Goal: Contribute content: Contribute content

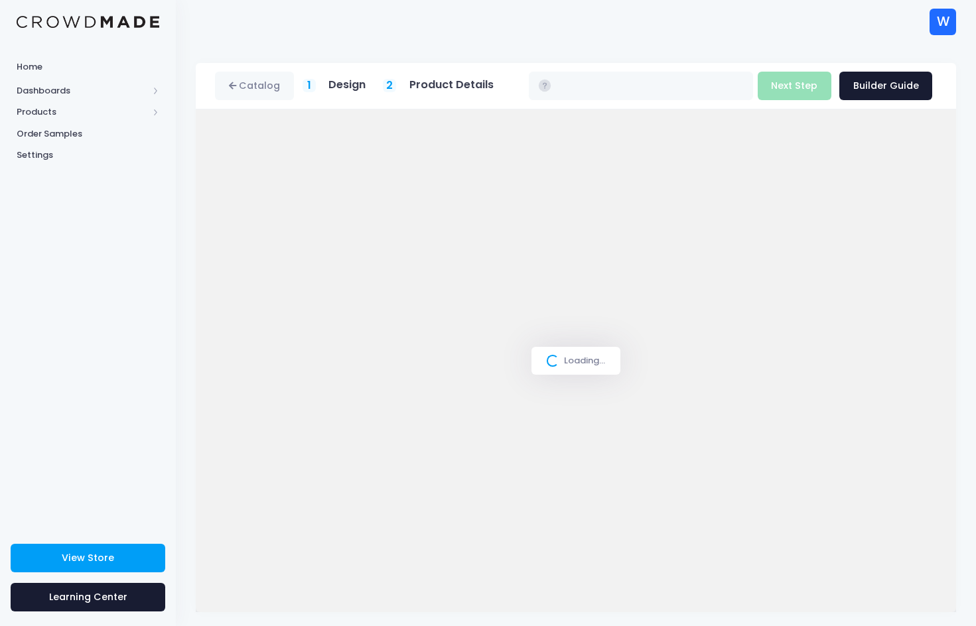
type input "$24.87"
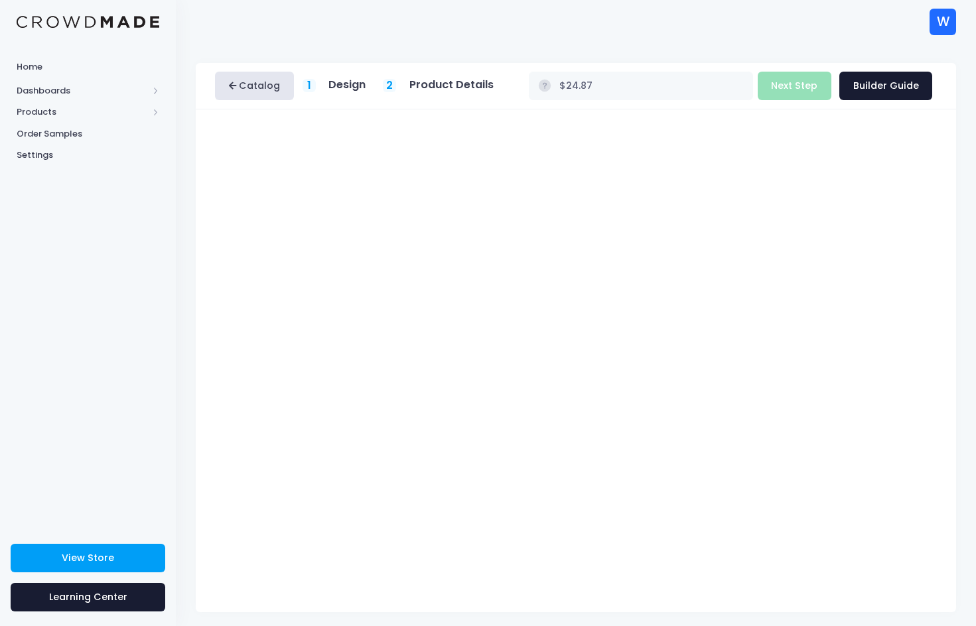
click at [250, 84] on link "Catalog" at bounding box center [254, 86] width 79 height 29
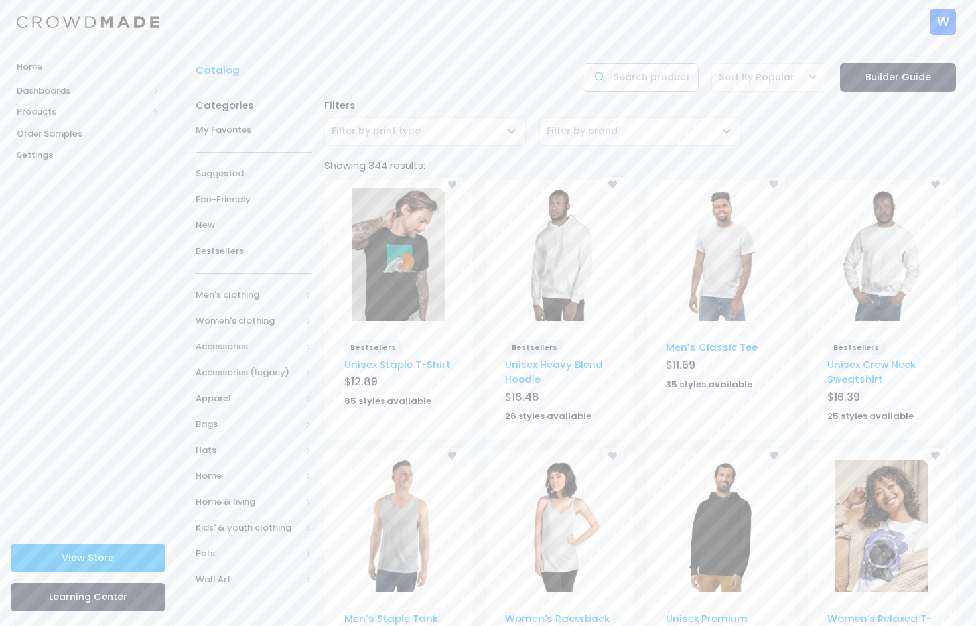
click at [640, 78] on input "text" at bounding box center [641, 77] width 116 height 29
type input "hat"
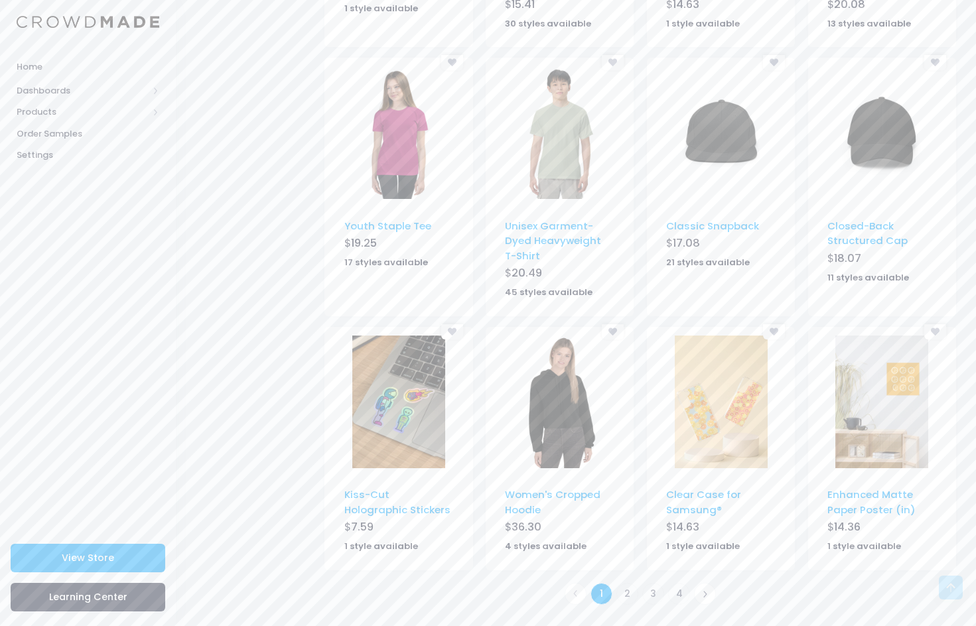
scroll to position [648, 0]
click at [726, 126] on img at bounding box center [721, 132] width 93 height 133
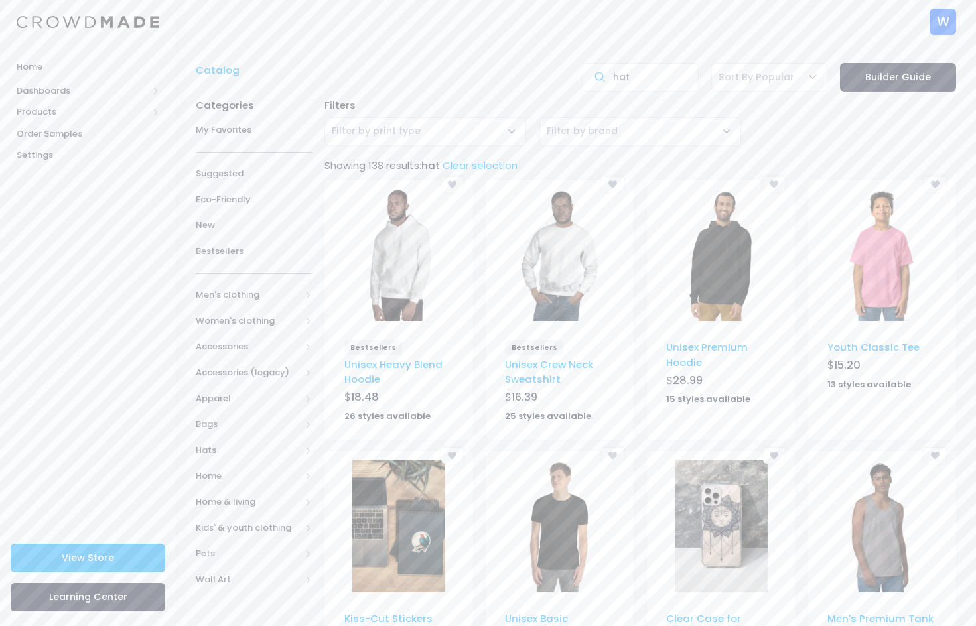
scroll to position [648, 0]
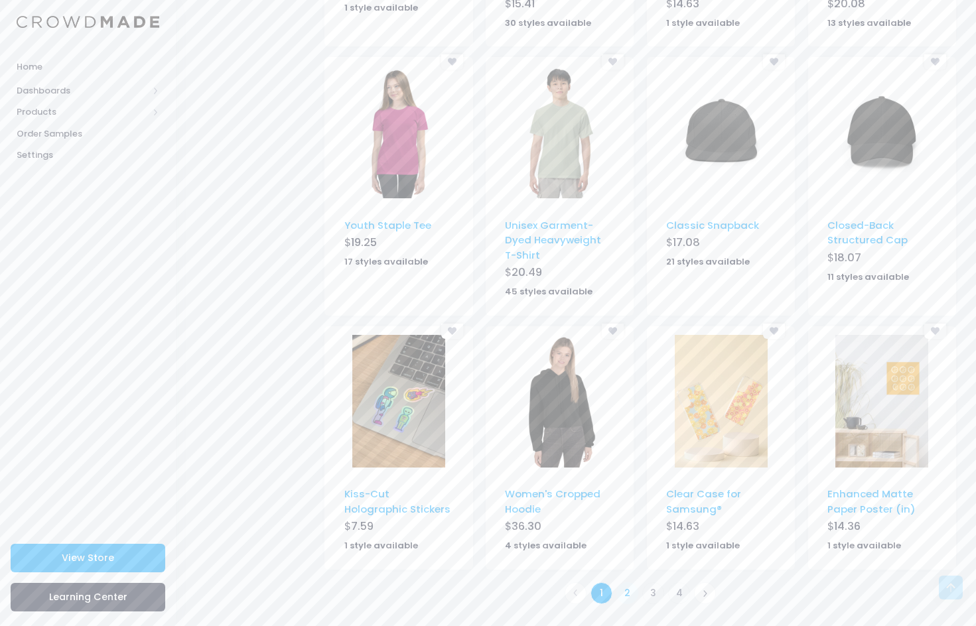
click at [622, 593] on link "2" at bounding box center [627, 594] width 22 height 22
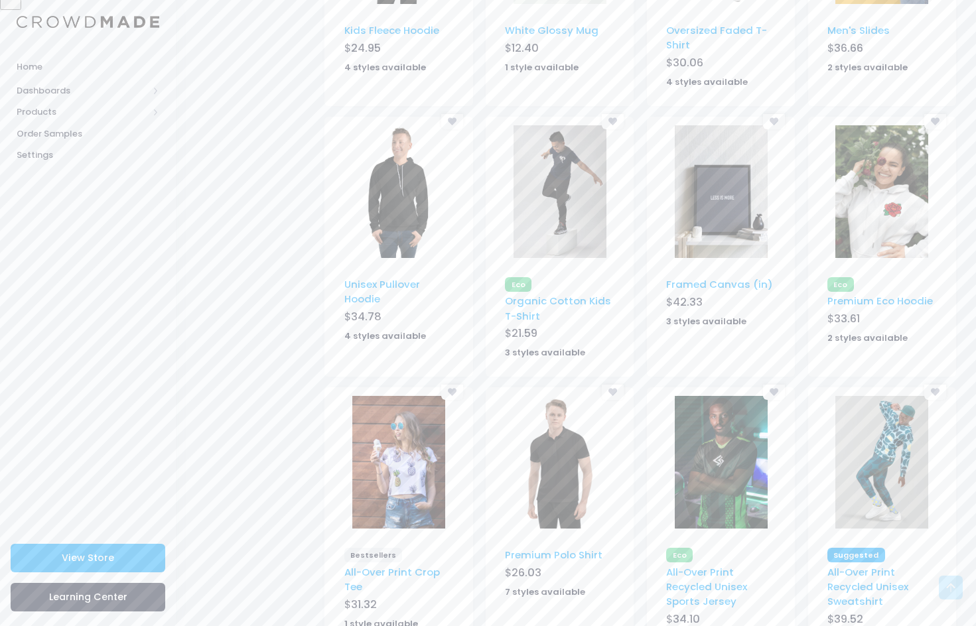
scroll to position [696, 0]
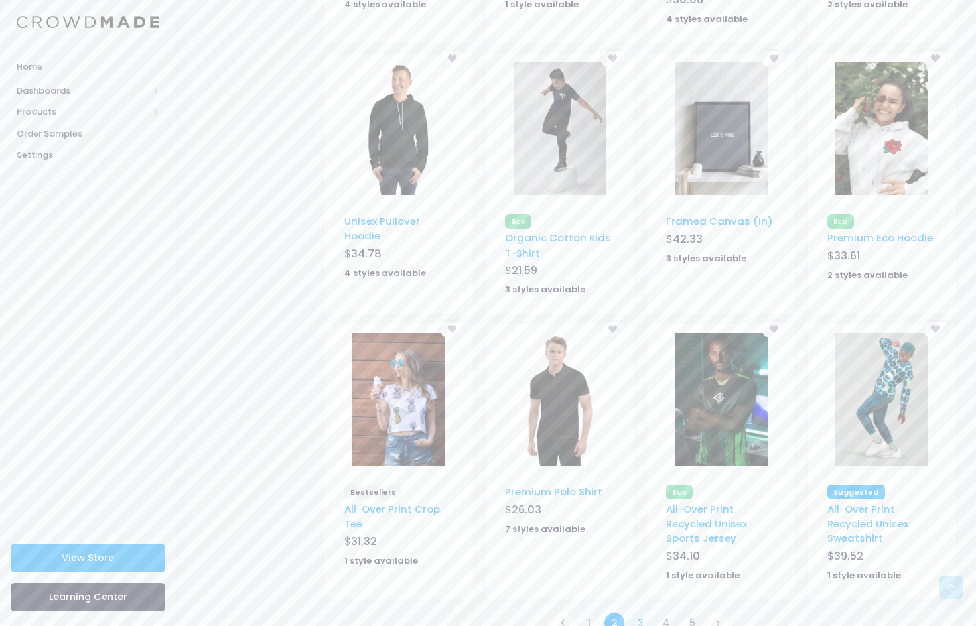
click at [639, 612] on link "3" at bounding box center [641, 623] width 22 height 22
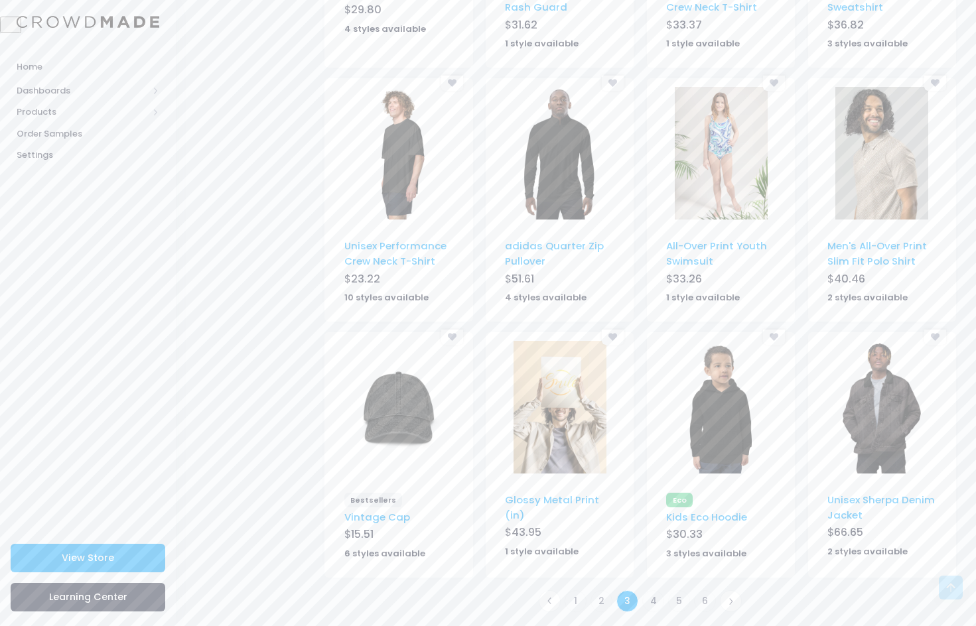
scroll to position [618, 0]
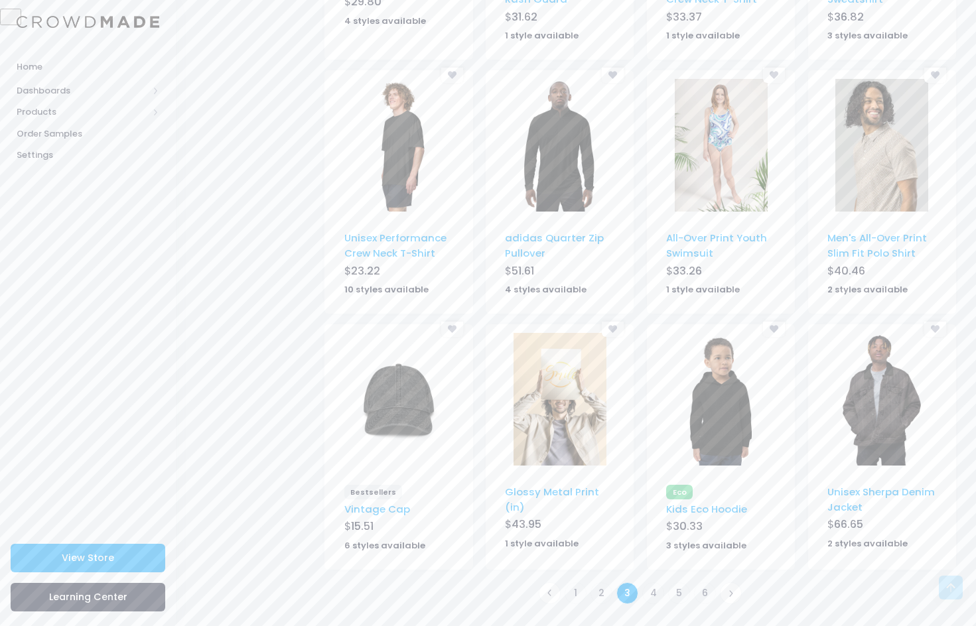
click at [401, 403] on img at bounding box center [398, 399] width 93 height 133
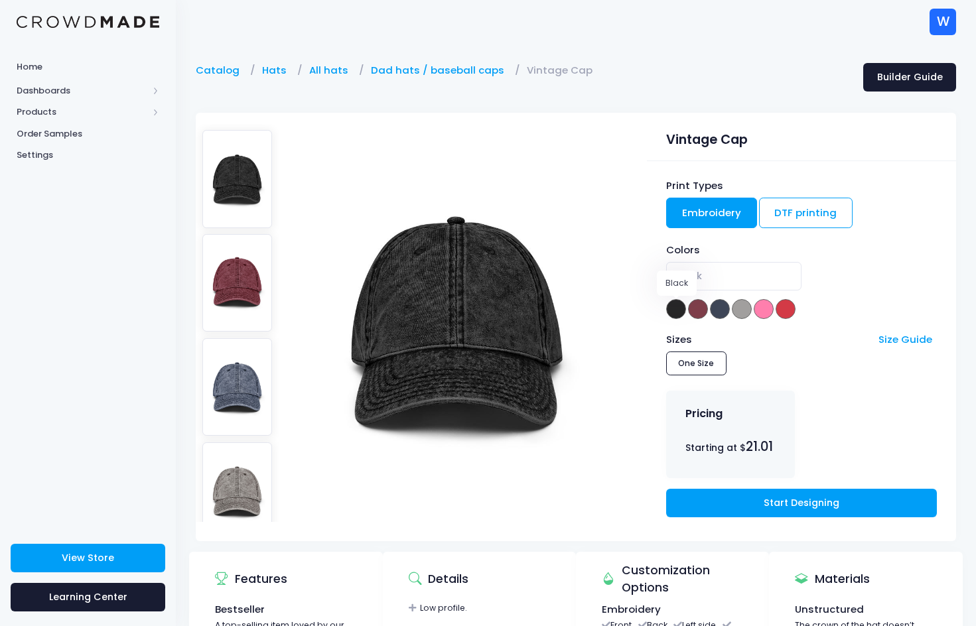
click at [670, 312] on span at bounding box center [676, 309] width 20 height 20
click at [700, 308] on span at bounding box center [698, 309] width 20 height 20
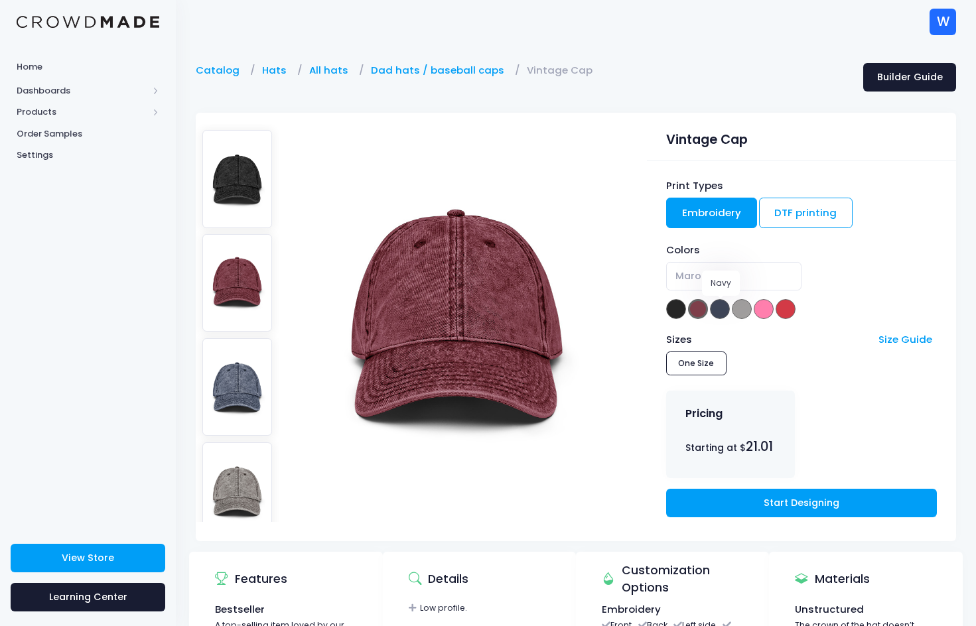
click at [716, 309] on span at bounding box center [720, 309] width 20 height 20
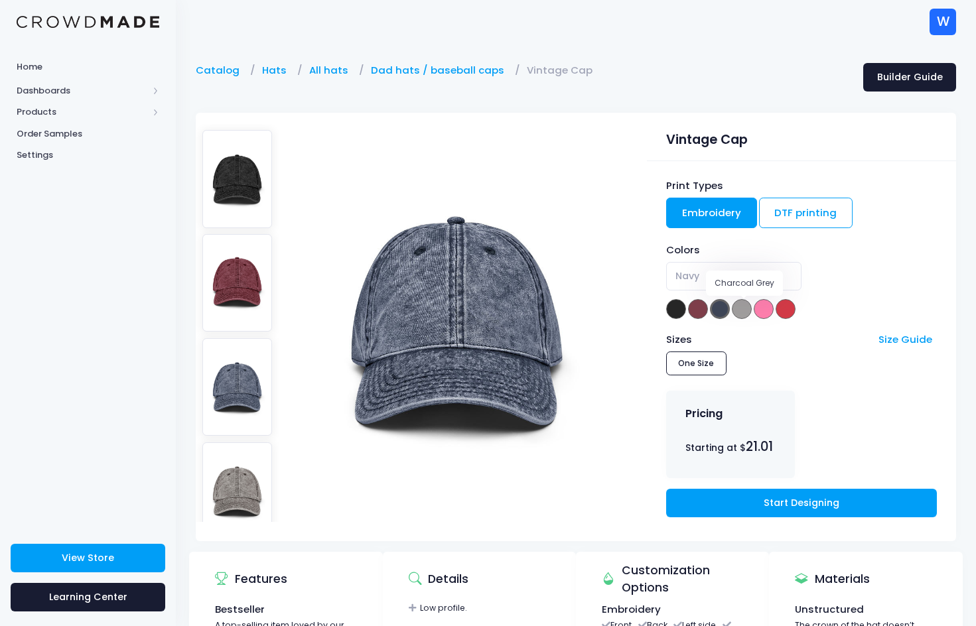
click at [748, 311] on span at bounding box center [742, 309] width 20 height 20
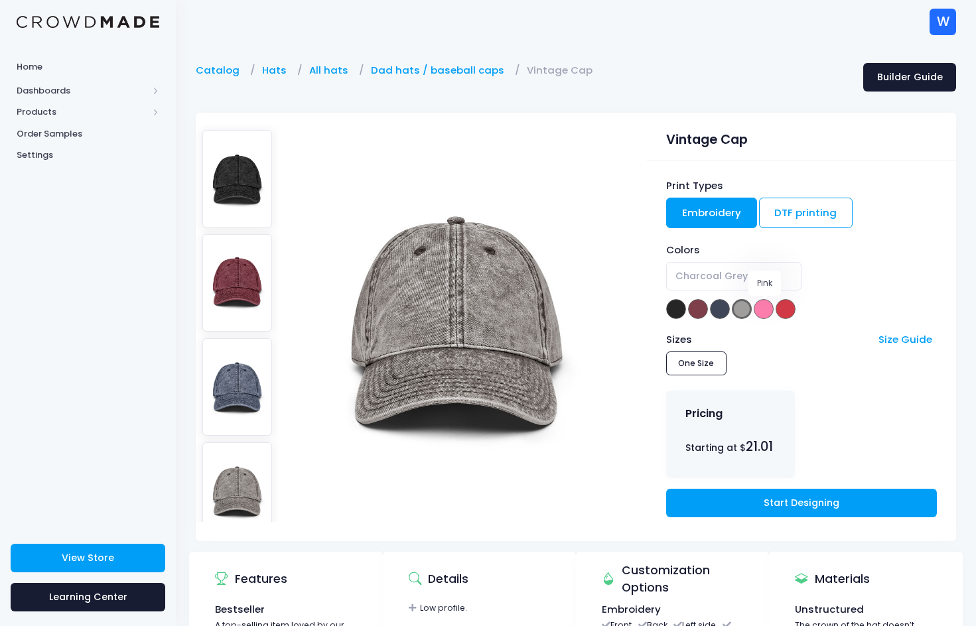
click at [768, 310] on span at bounding box center [764, 309] width 20 height 20
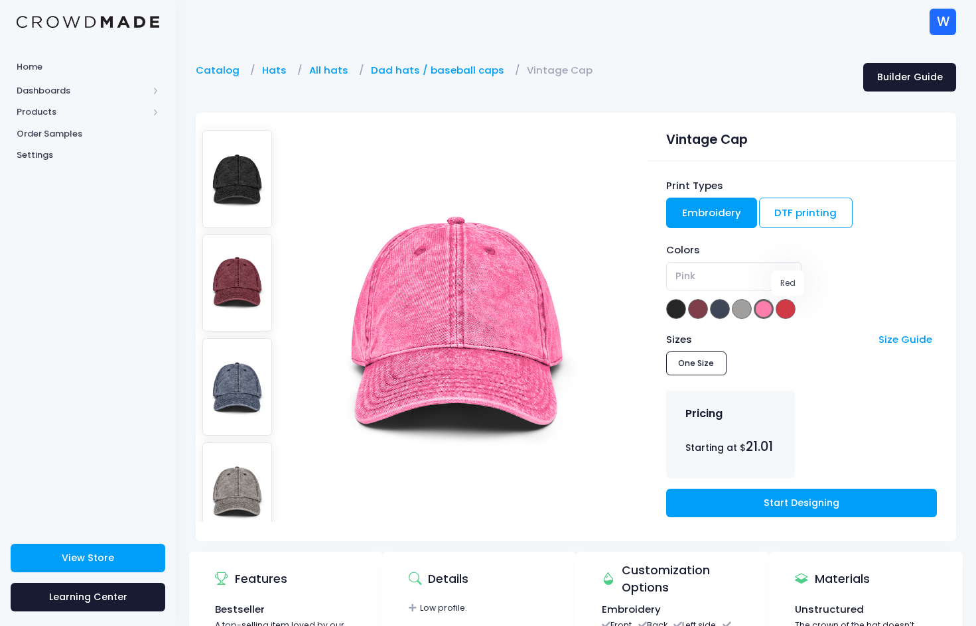
click at [795, 310] on span at bounding box center [786, 309] width 20 height 20
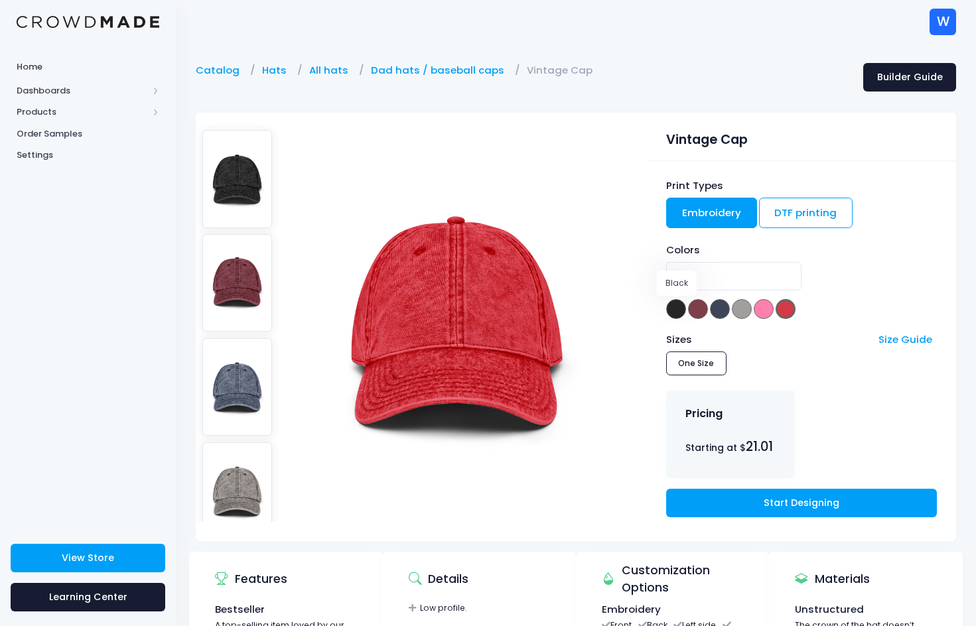
click at [674, 312] on span at bounding box center [676, 309] width 20 height 20
select select "Black"
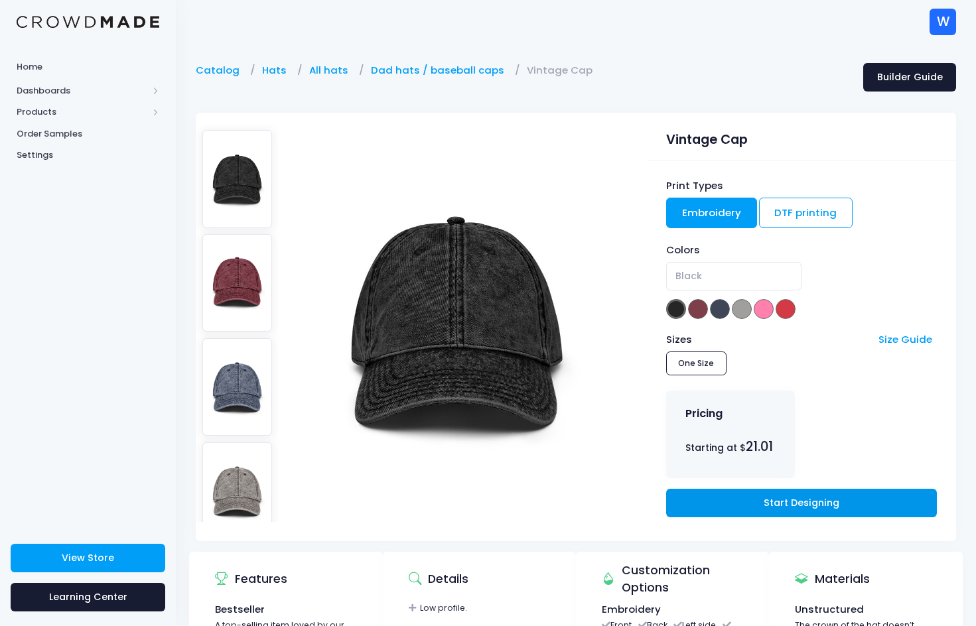
click at [750, 508] on link "Start Designing" at bounding box center [801, 503] width 271 height 29
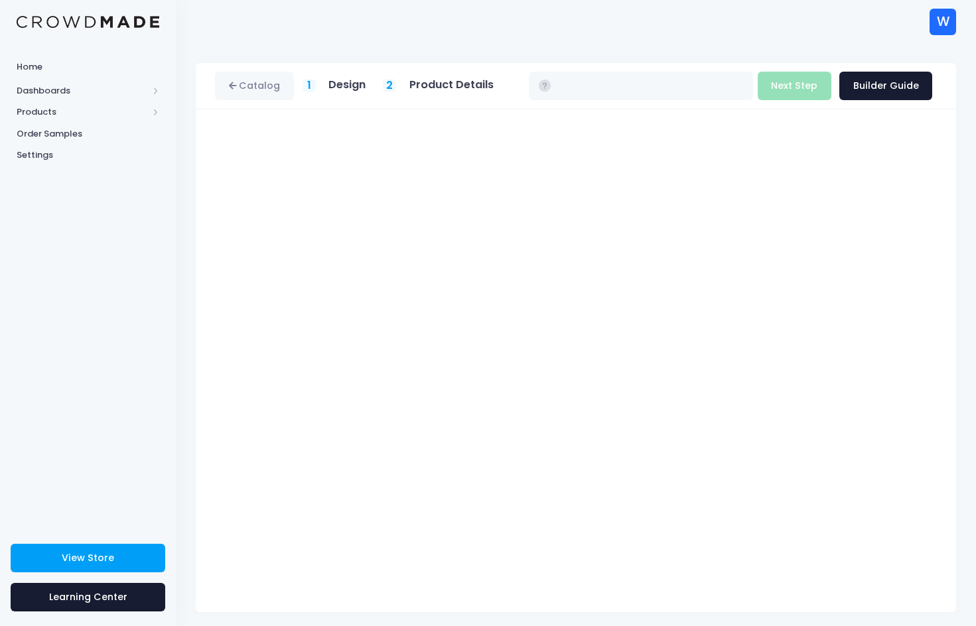
type input "$21.01"
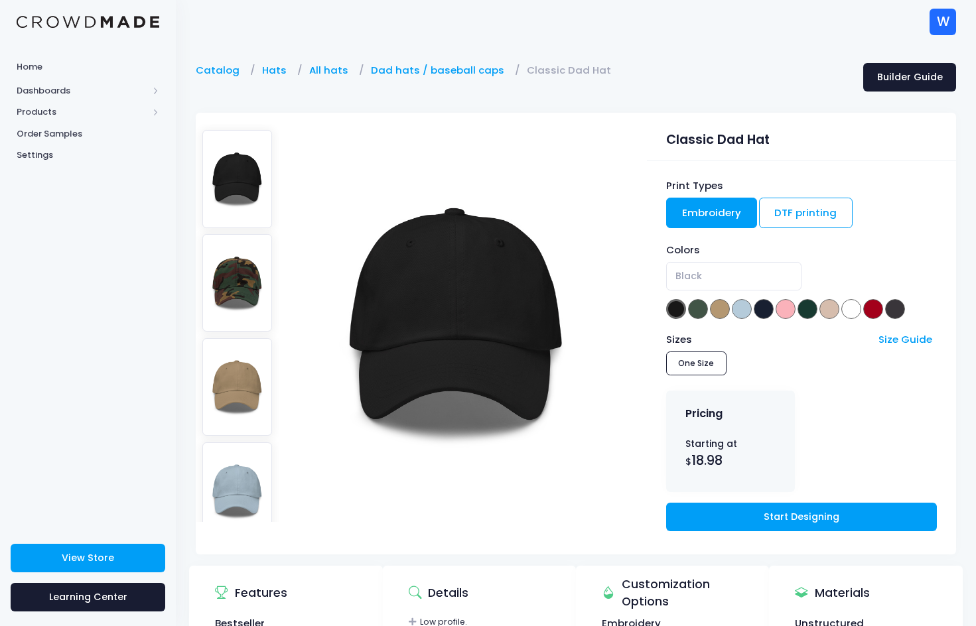
click at [439, 310] on img at bounding box center [456, 323] width 279 height 398
click at [481, 315] on img at bounding box center [456, 323] width 279 height 398
click at [675, 310] on span at bounding box center [676, 309] width 20 height 20
click at [700, 210] on link "Embroidery" at bounding box center [711, 213] width 91 height 31
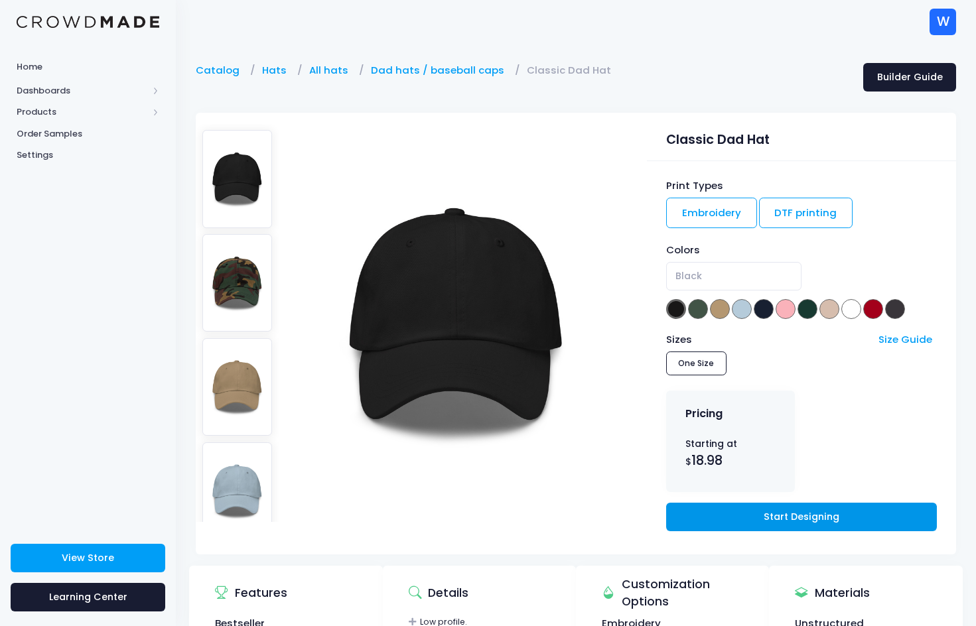
click at [741, 520] on link "Start Designing" at bounding box center [801, 517] width 271 height 29
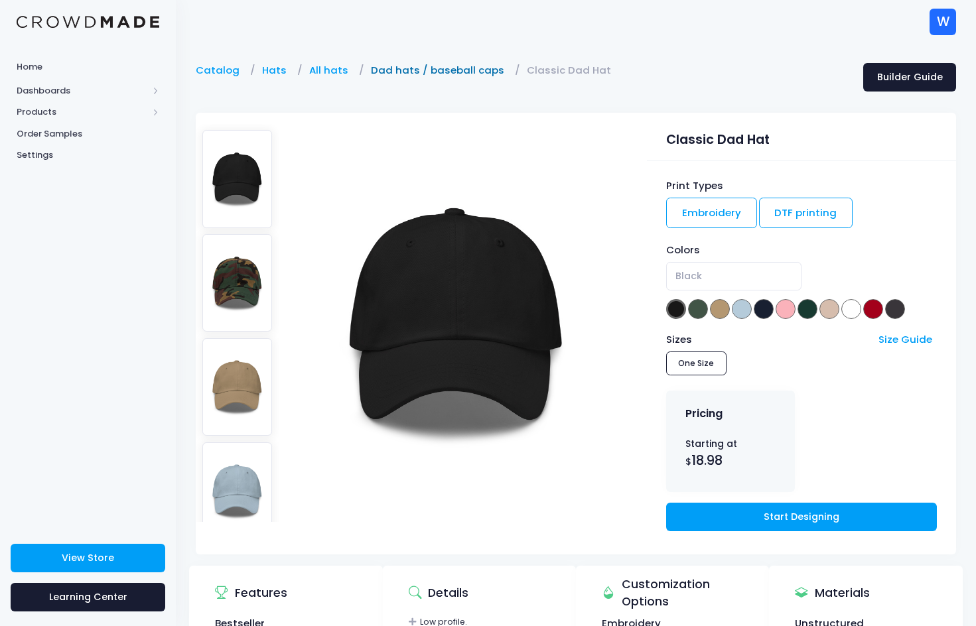
click at [446, 72] on link "Dad hats / baseball caps" at bounding box center [441, 70] width 140 height 15
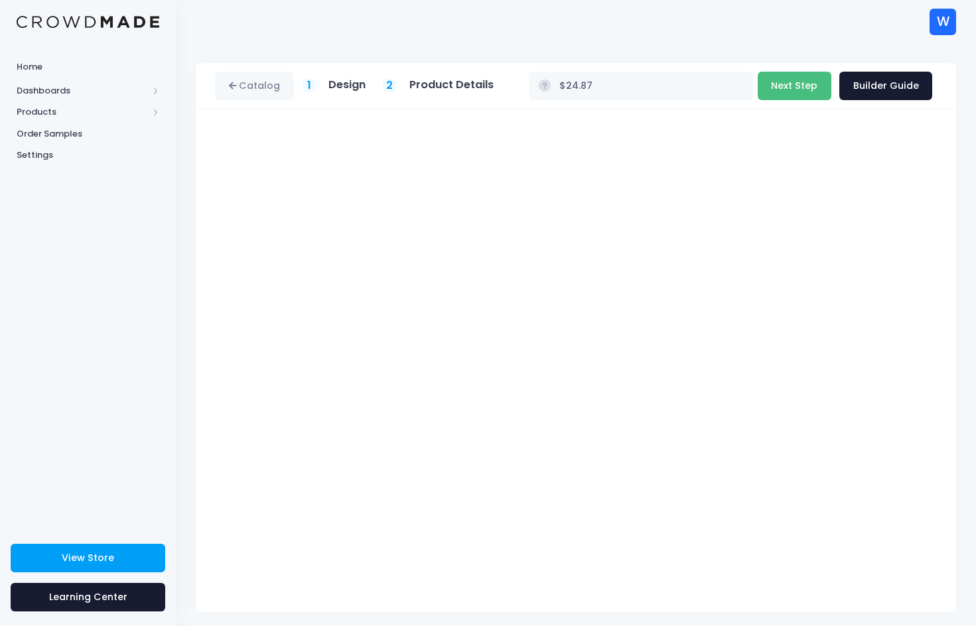
click at [806, 84] on button "Next Step" at bounding box center [795, 86] width 74 height 29
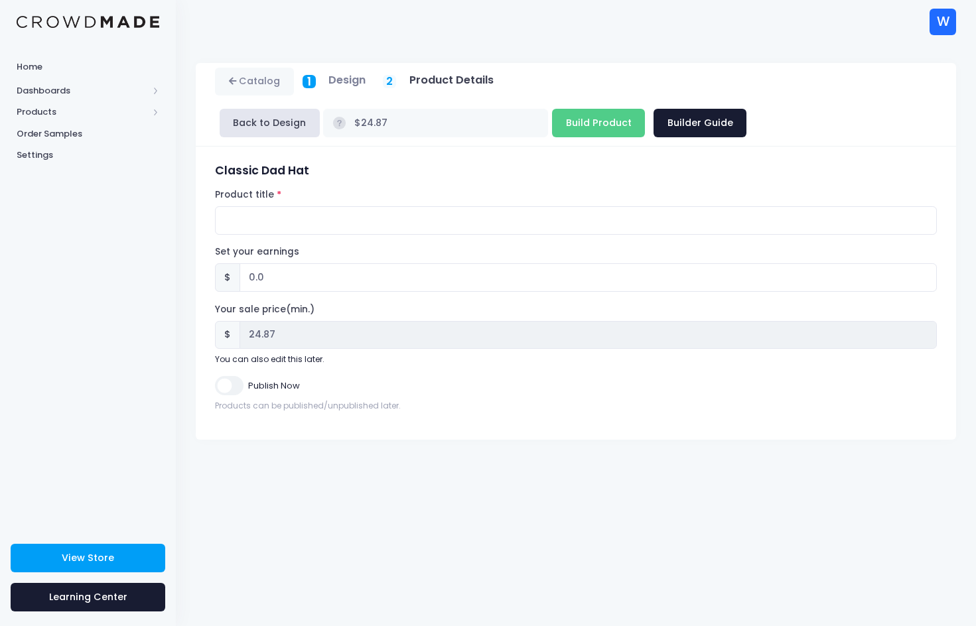
click at [328, 78] on div "1 Design" at bounding box center [335, 81] width 64 height 15
click at [271, 121] on button "Back to Design" at bounding box center [270, 123] width 100 height 29
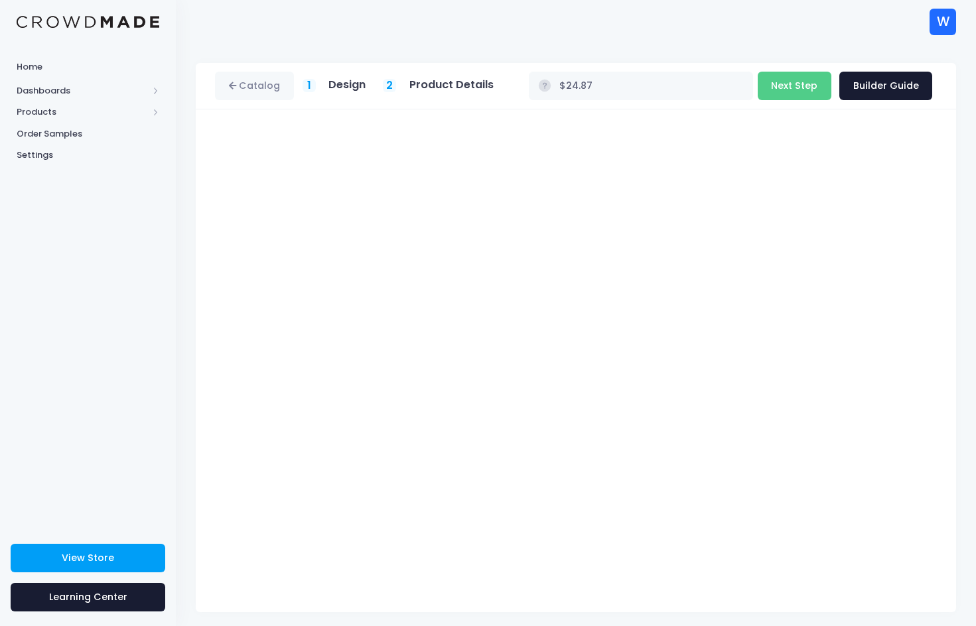
type input "$27.36"
click at [795, 92] on button "Next Step" at bounding box center [795, 86] width 74 height 29
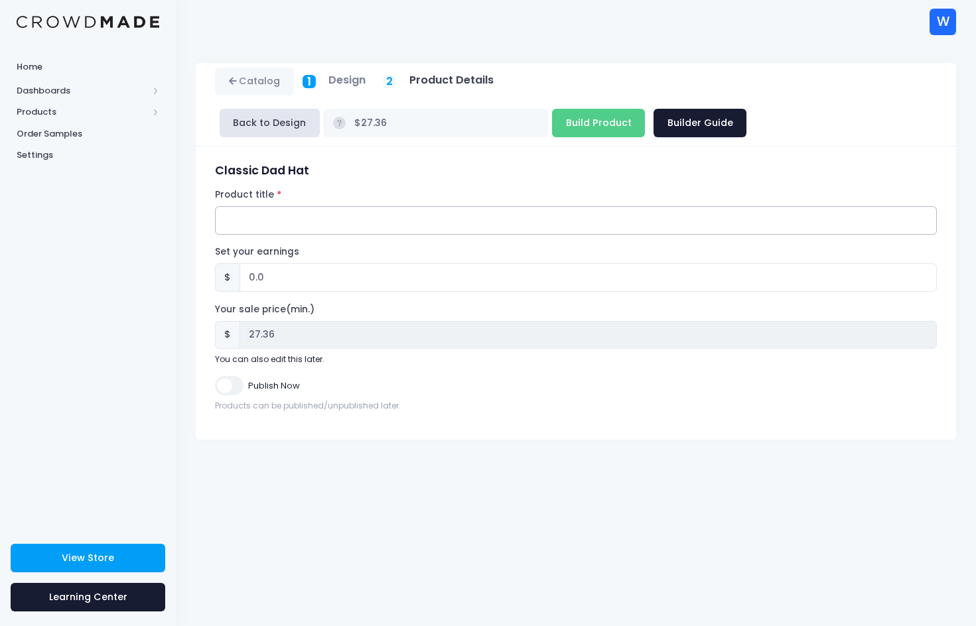
click at [299, 226] on input "Product title" at bounding box center [576, 220] width 722 height 29
type input "Lightning Bolt Weathered Hat"
click at [297, 282] on input "0.0" at bounding box center [588, 277] width 697 height 29
type input "0.08"
type input "$27.44"
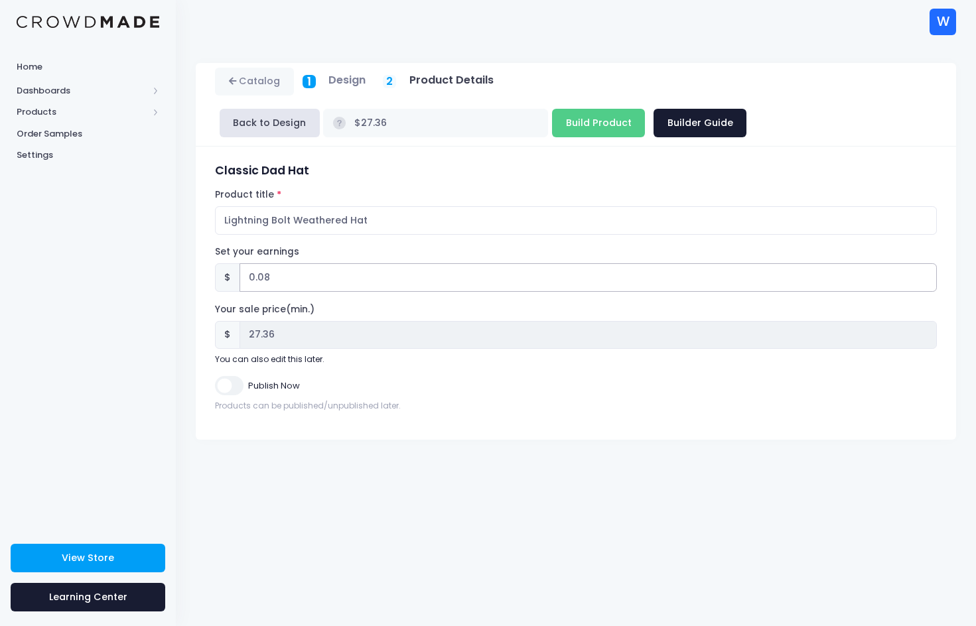
type input "27.44"
type input "0.0"
type input "$27.36"
type input "27.36"
type input "0"
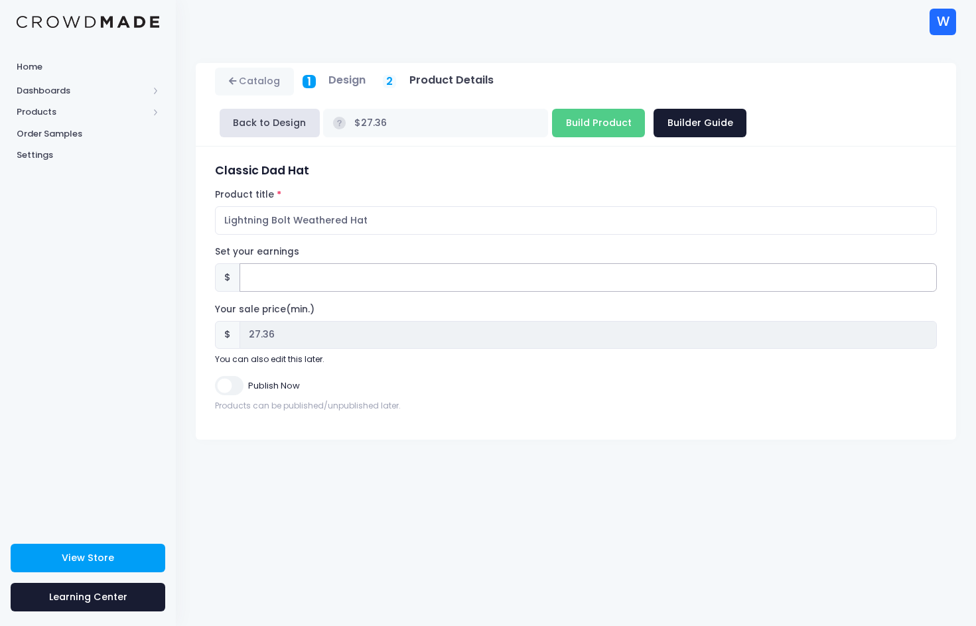
type input "8"
type input "$35.36"
type input "35.36"
type input "8"
click at [469, 395] on div "Publish Now" at bounding box center [576, 385] width 722 height 19
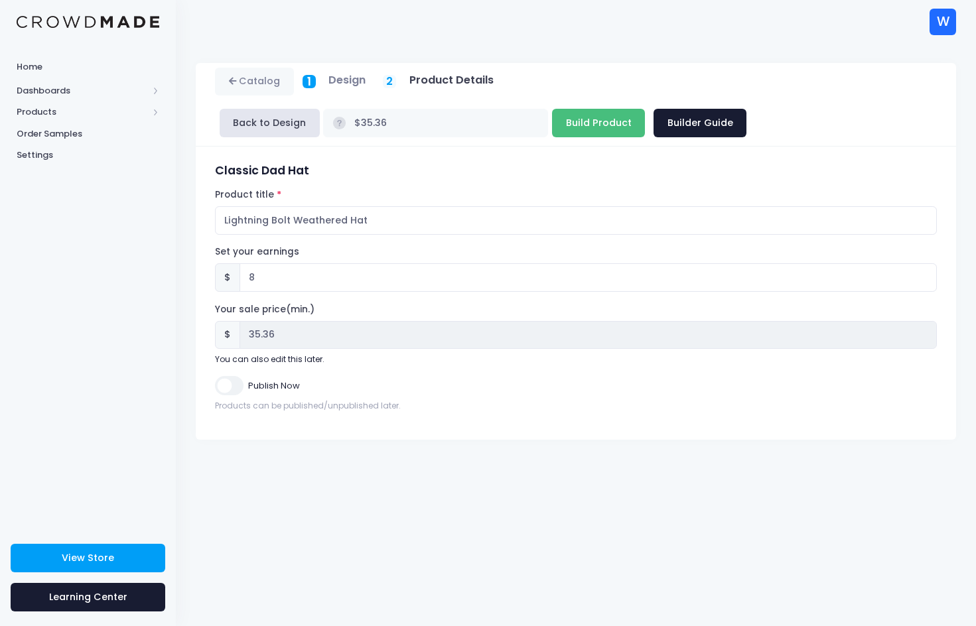
click at [552, 127] on input "Build Product" at bounding box center [598, 123] width 93 height 29
type input "Building product..."
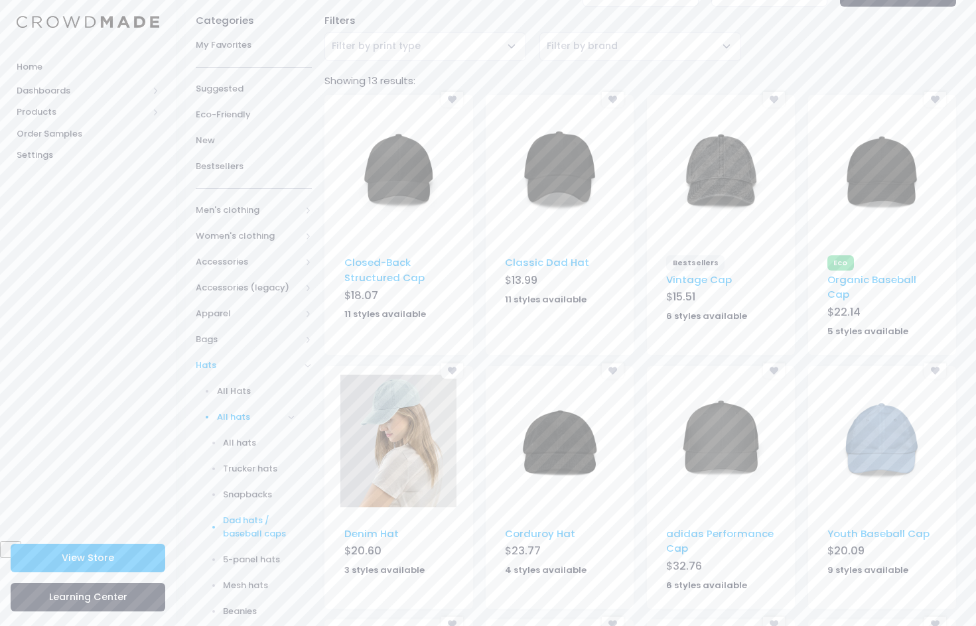
scroll to position [77, 0]
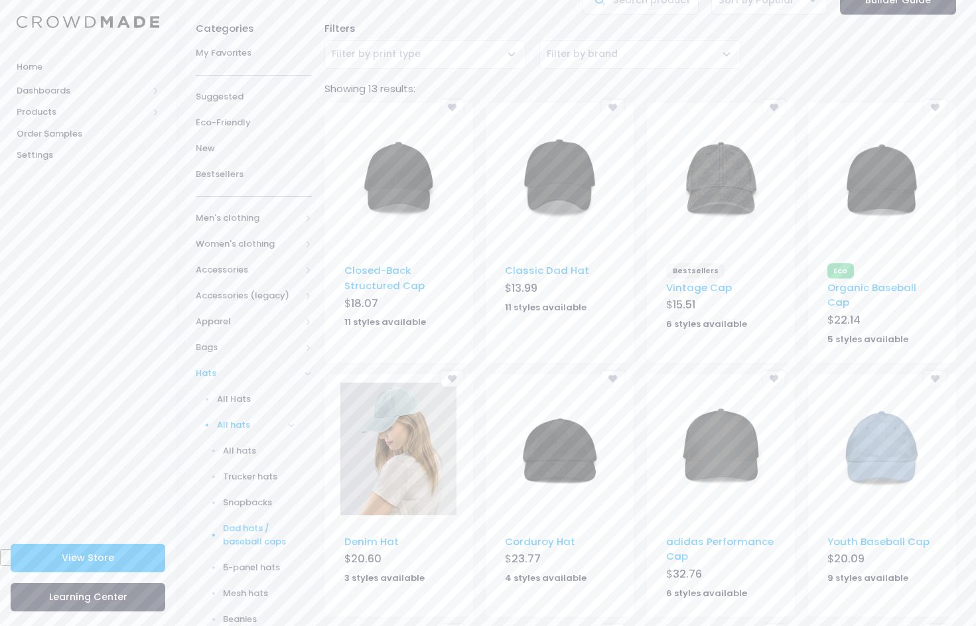
click at [555, 171] on img at bounding box center [560, 177] width 93 height 133
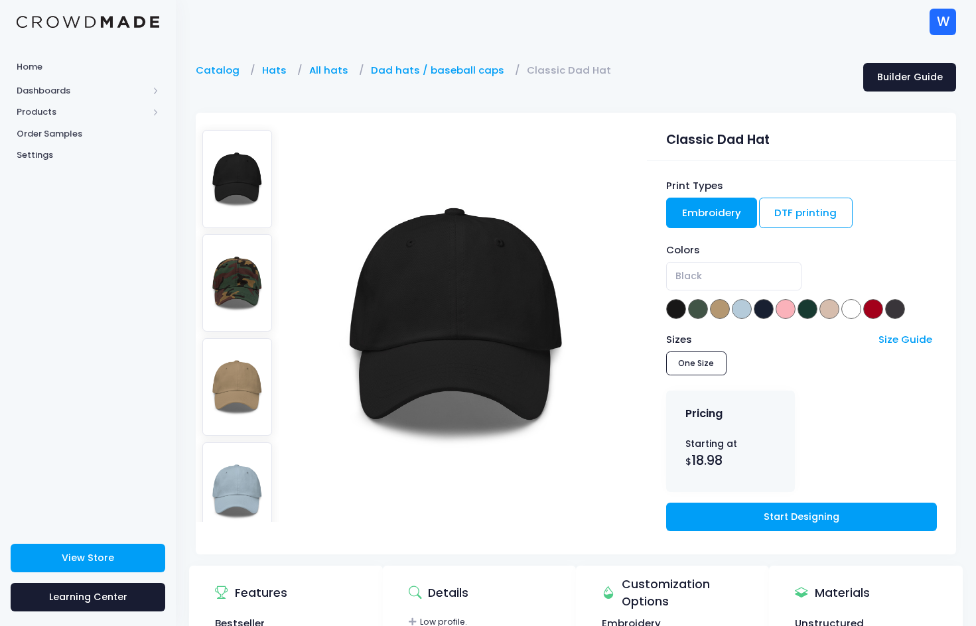
click at [230, 294] on img at bounding box center [237, 283] width 70 height 98
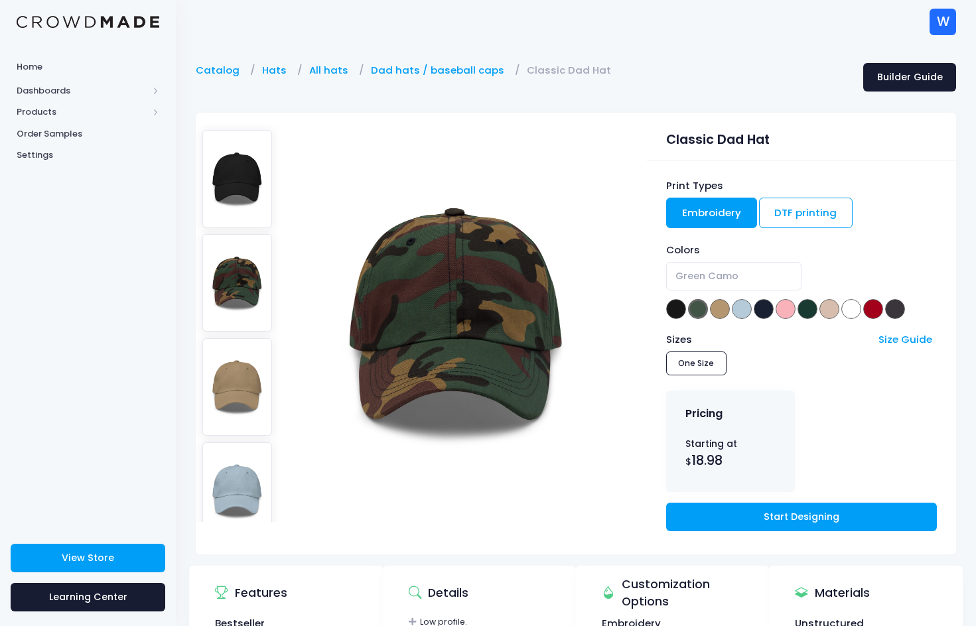
click at [241, 379] on img at bounding box center [237, 387] width 70 height 98
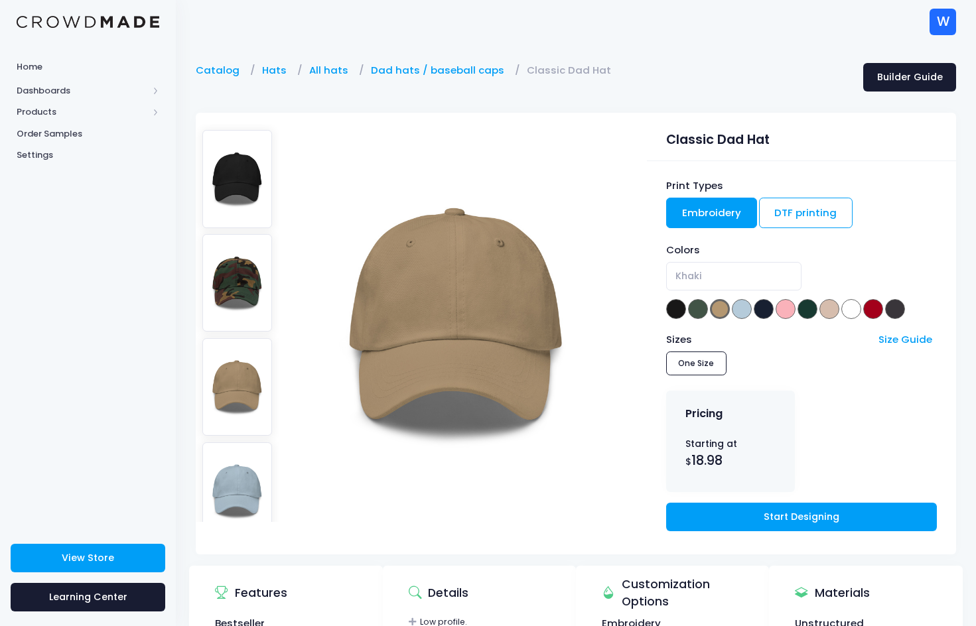
click at [240, 486] on img at bounding box center [237, 492] width 70 height 98
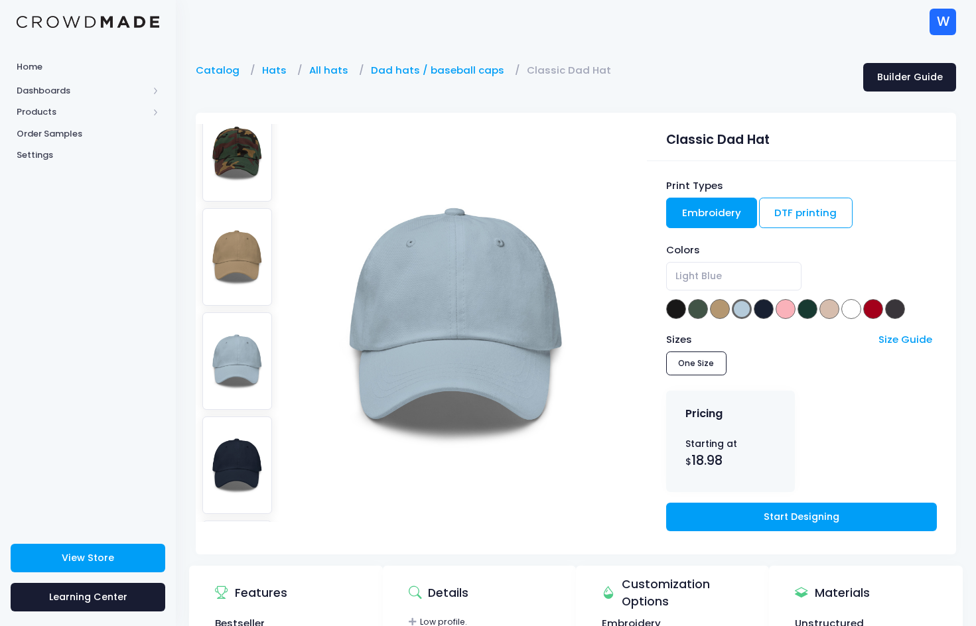
scroll to position [139, 0]
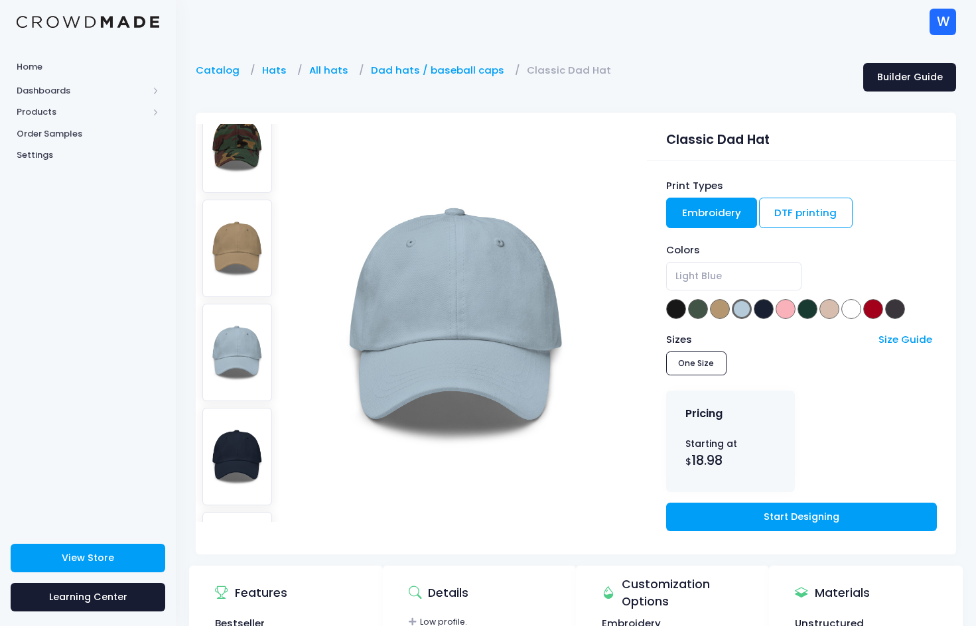
click at [225, 353] on img at bounding box center [237, 353] width 70 height 98
click at [233, 464] on img at bounding box center [237, 457] width 70 height 98
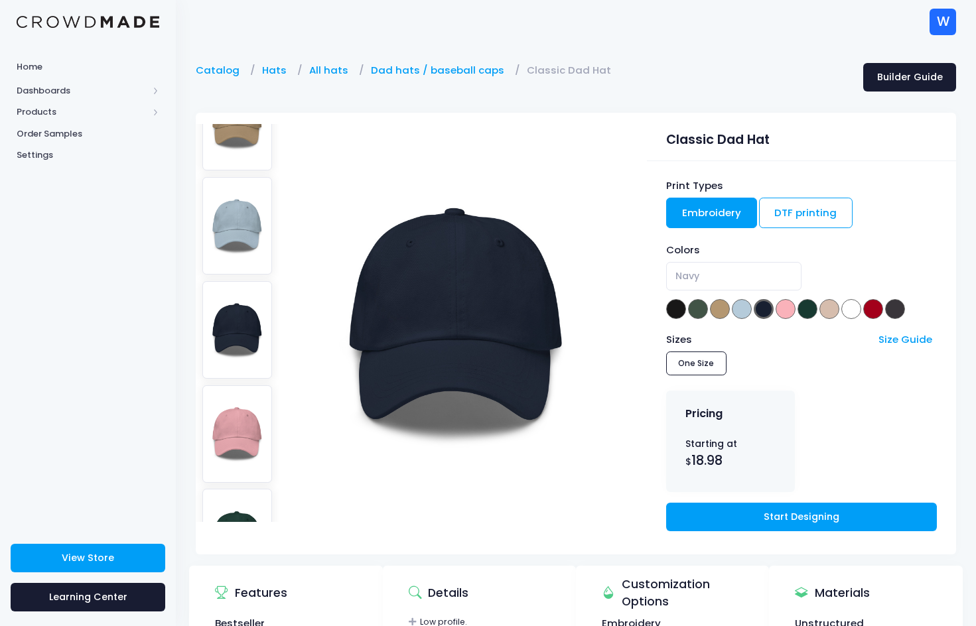
click at [227, 432] on img at bounding box center [237, 434] width 70 height 98
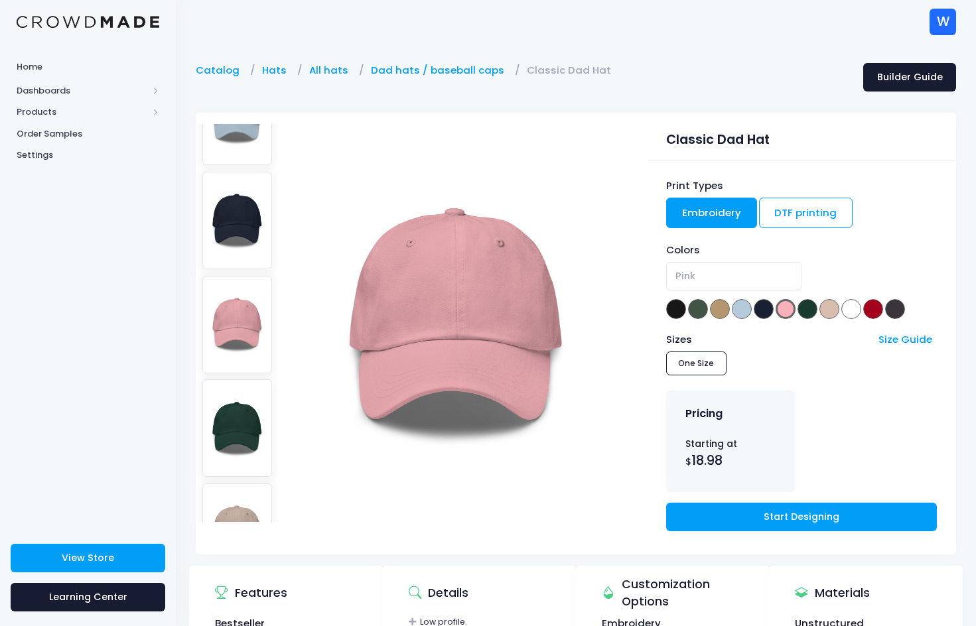
click at [227, 432] on img at bounding box center [237, 428] width 70 height 98
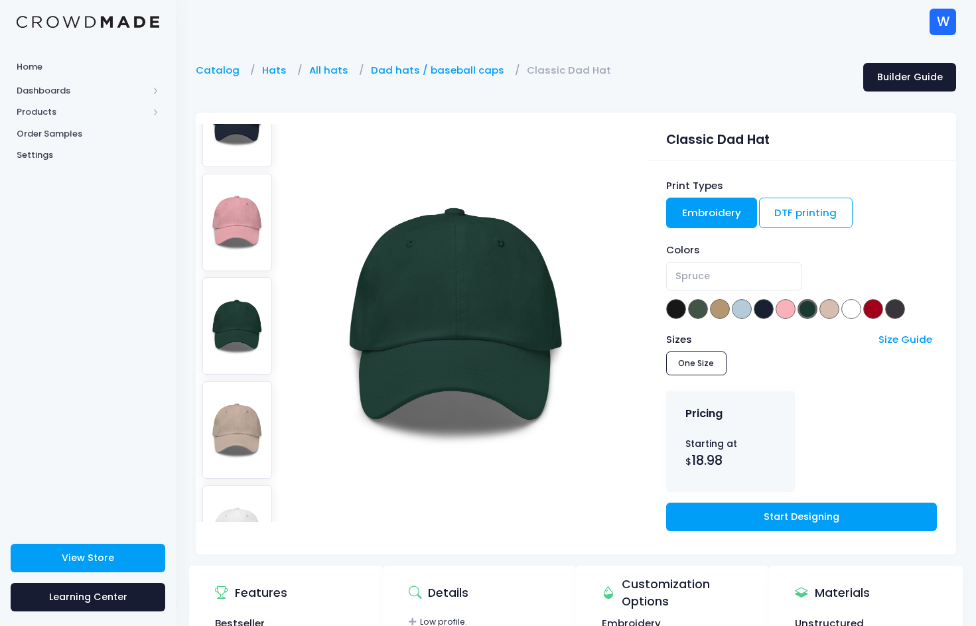
click at [227, 432] on img at bounding box center [237, 430] width 70 height 98
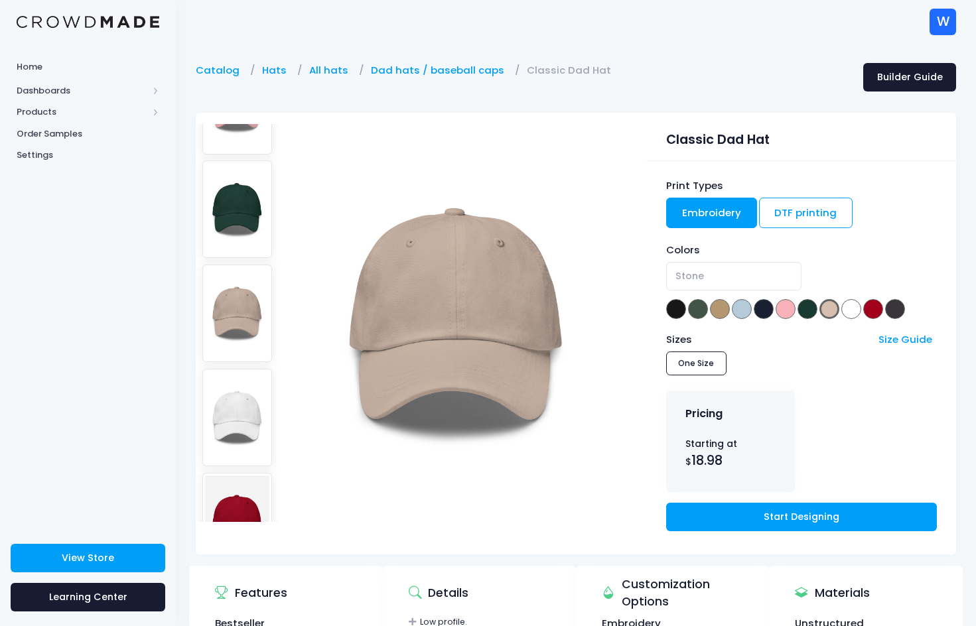
click at [227, 432] on img at bounding box center [237, 418] width 70 height 98
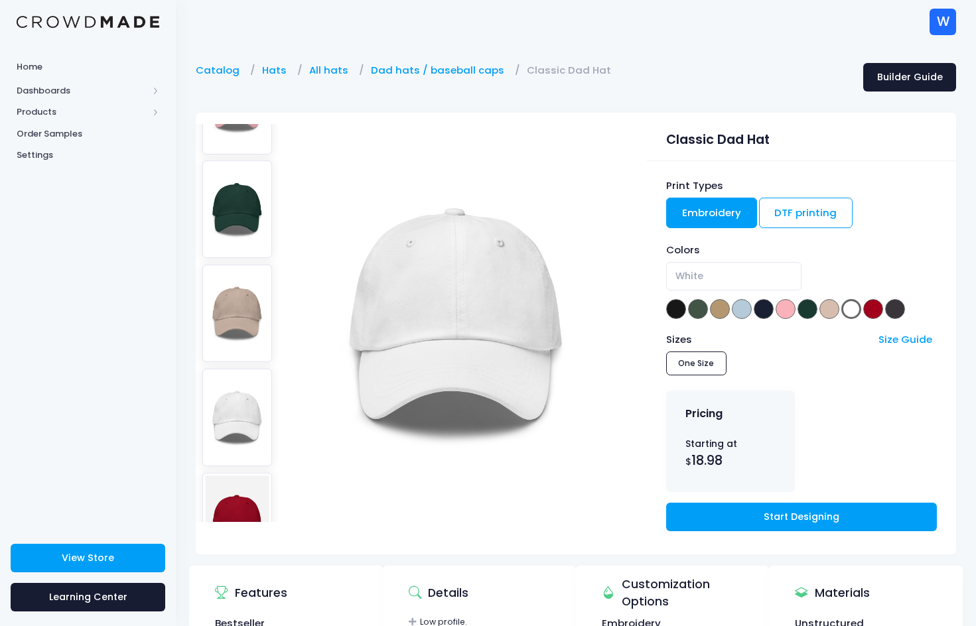
click at [227, 432] on img at bounding box center [237, 418] width 70 height 98
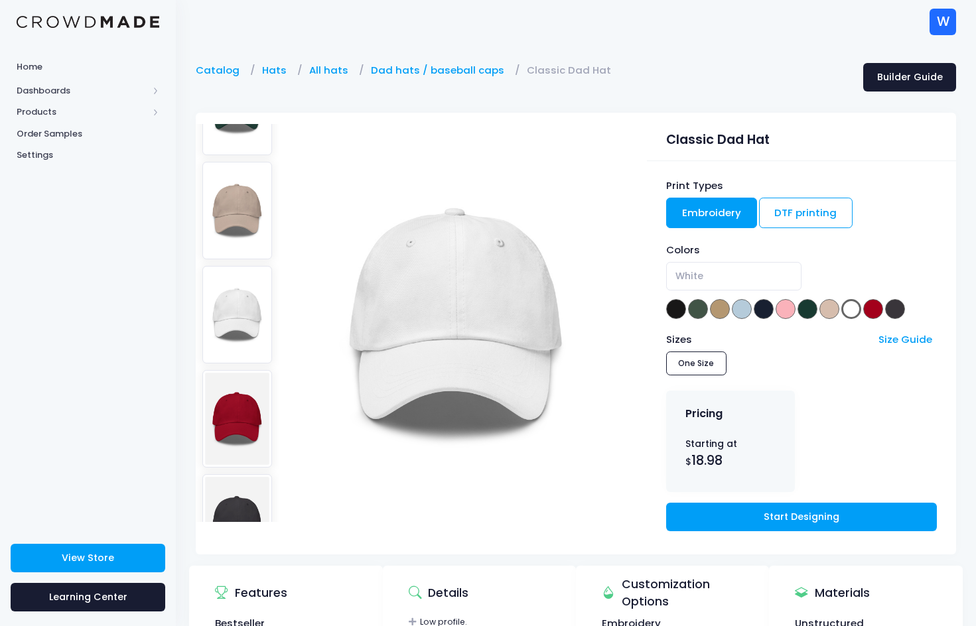
click at [227, 432] on img at bounding box center [237, 419] width 70 height 98
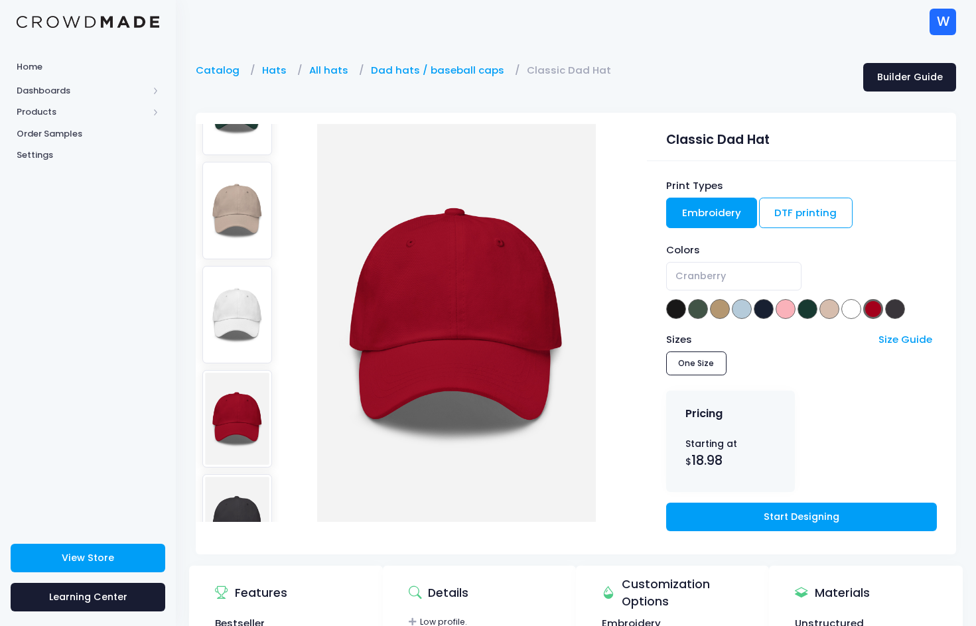
scroll to position [753, 0]
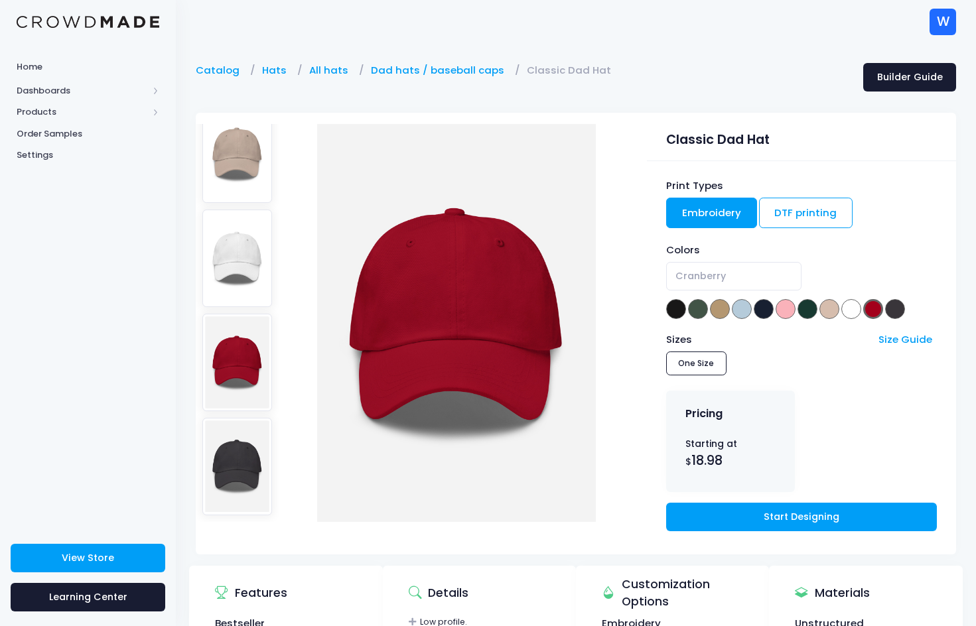
click at [225, 421] on img at bounding box center [237, 467] width 70 height 98
select select "Dark Grey"
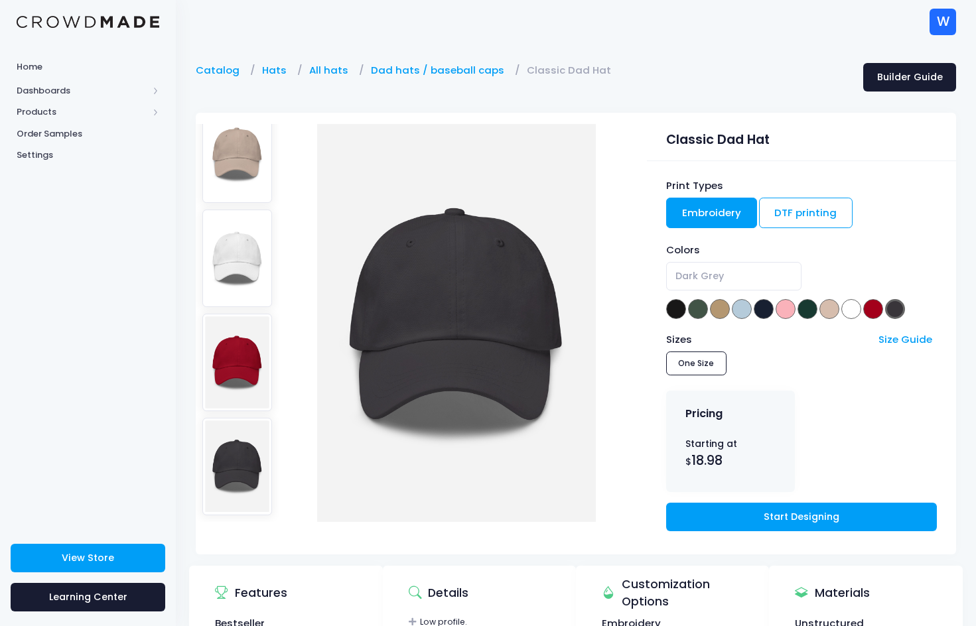
click at [234, 454] on img at bounding box center [237, 467] width 70 height 98
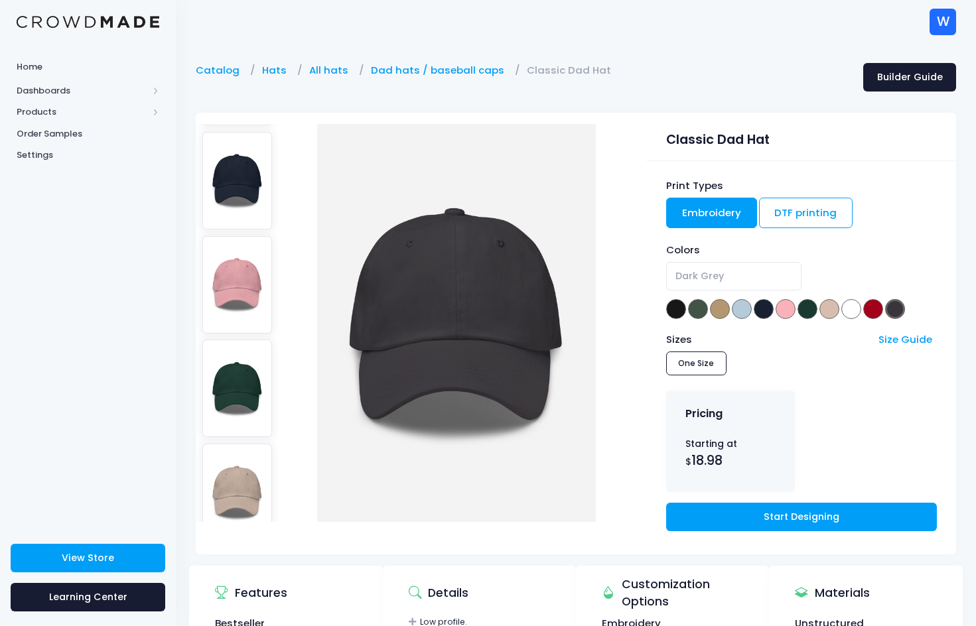
scroll to position [0, 0]
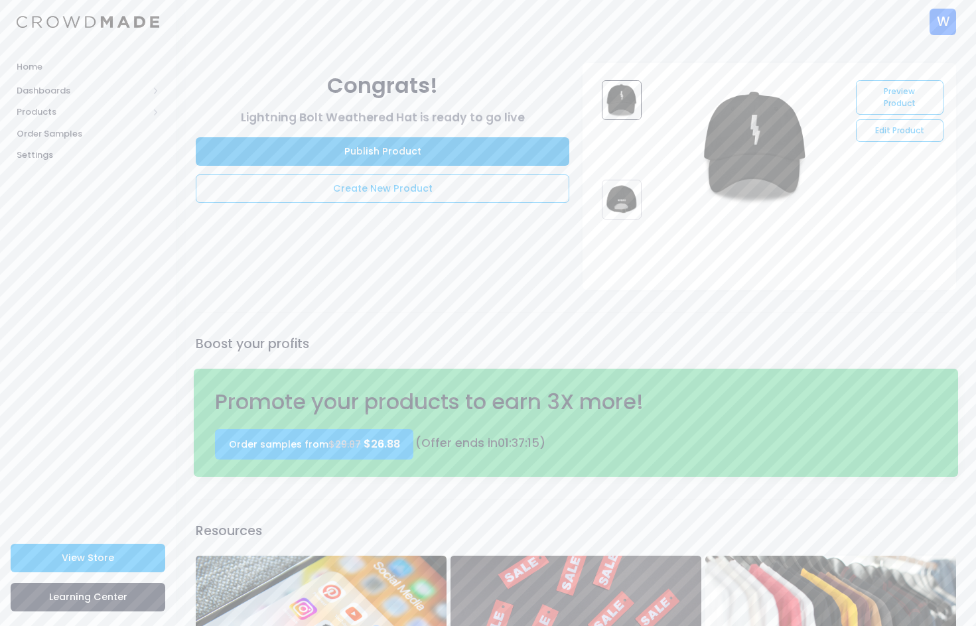
click at [496, 147] on link "Publish Product" at bounding box center [383, 151] width 374 height 29
